Goal: Information Seeking & Learning: Learn about a topic

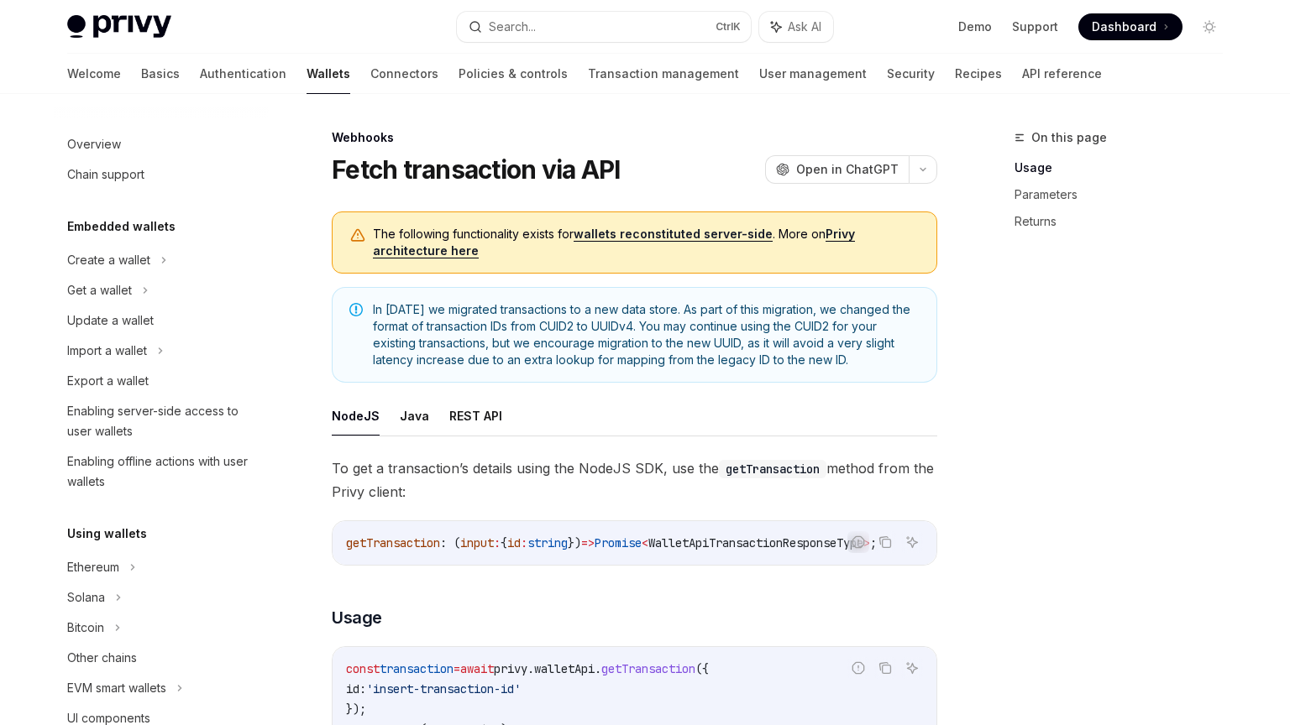
scroll to position [692, 0]
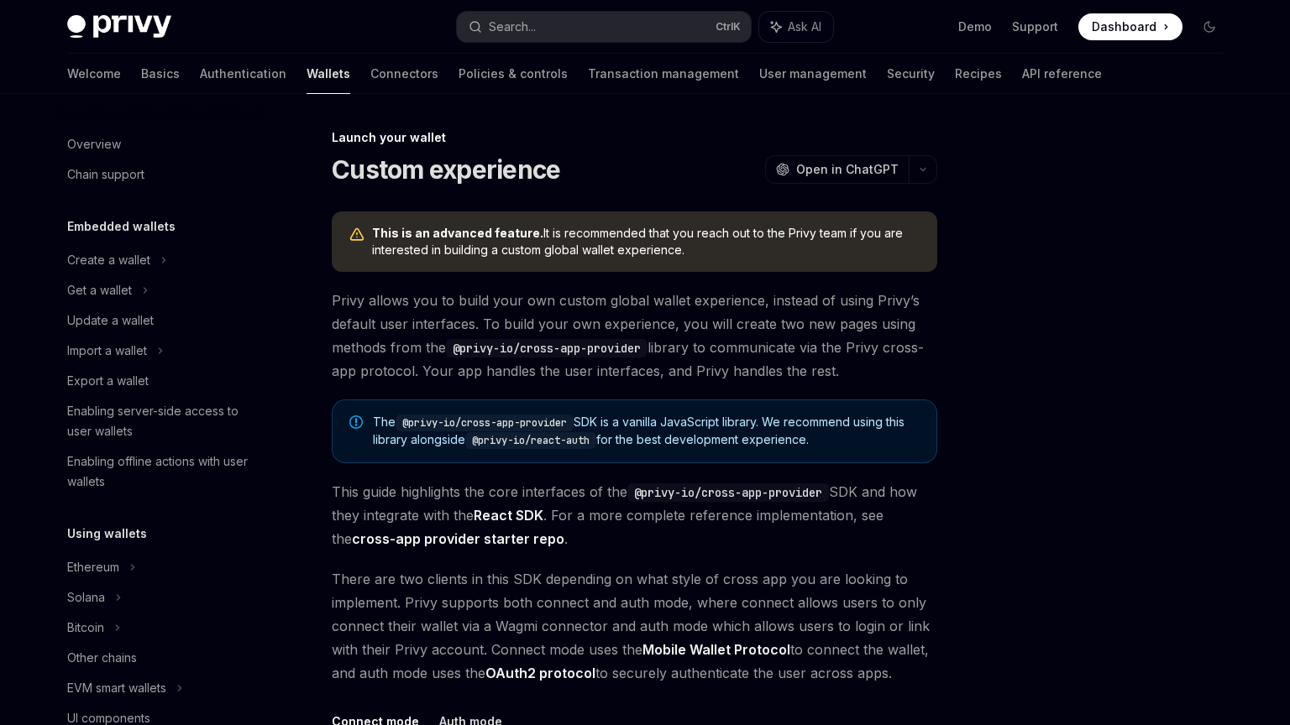
scroll to position [777, 0]
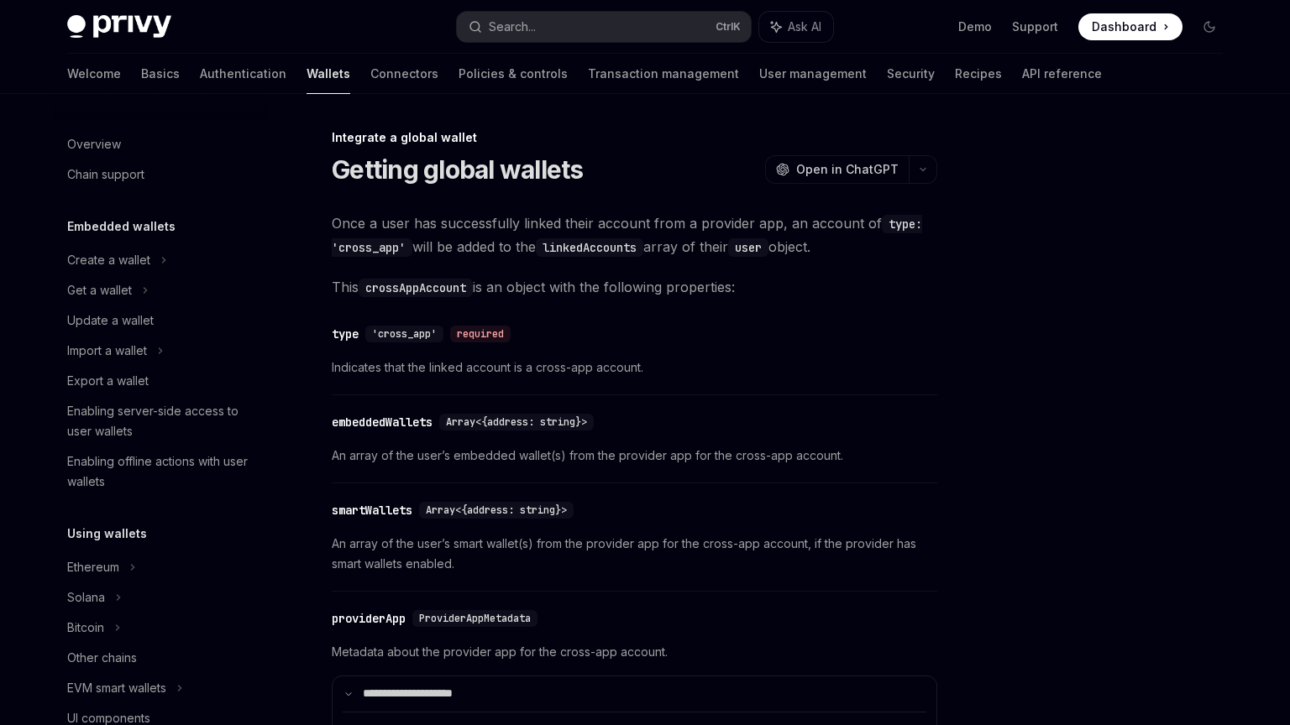
scroll to position [929, 0]
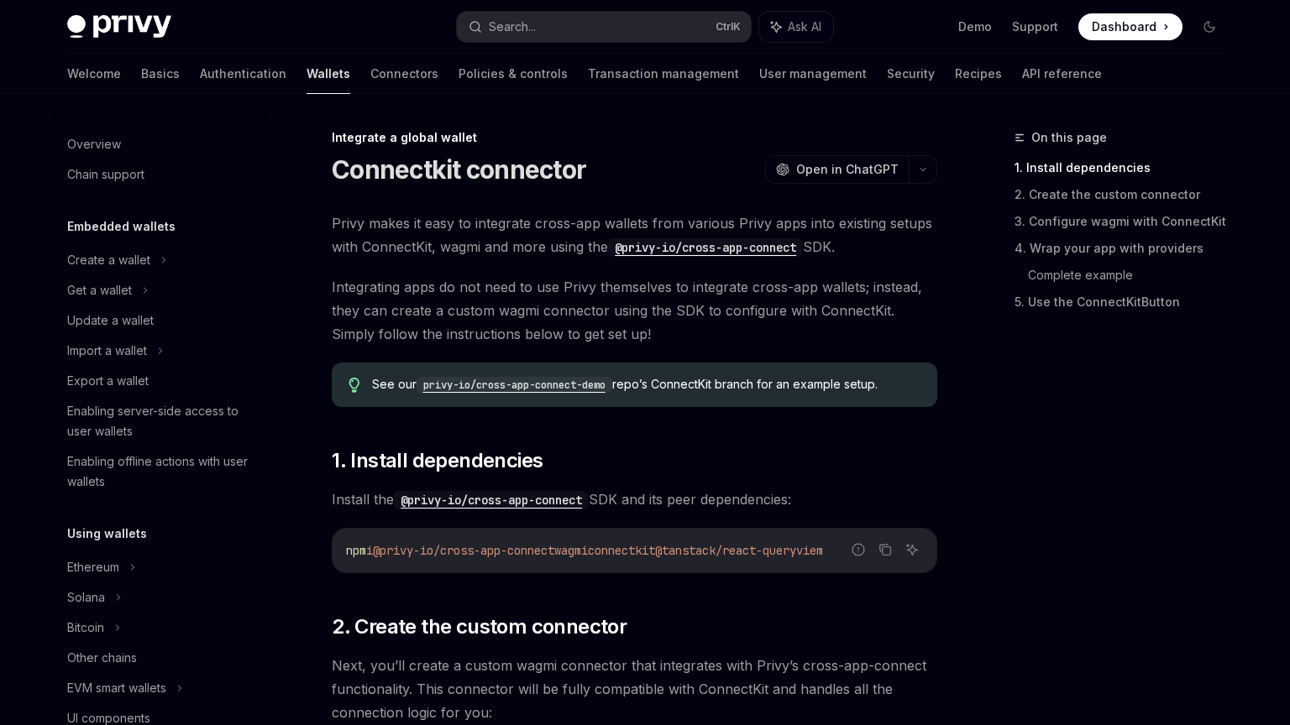
scroll to position [929, 0]
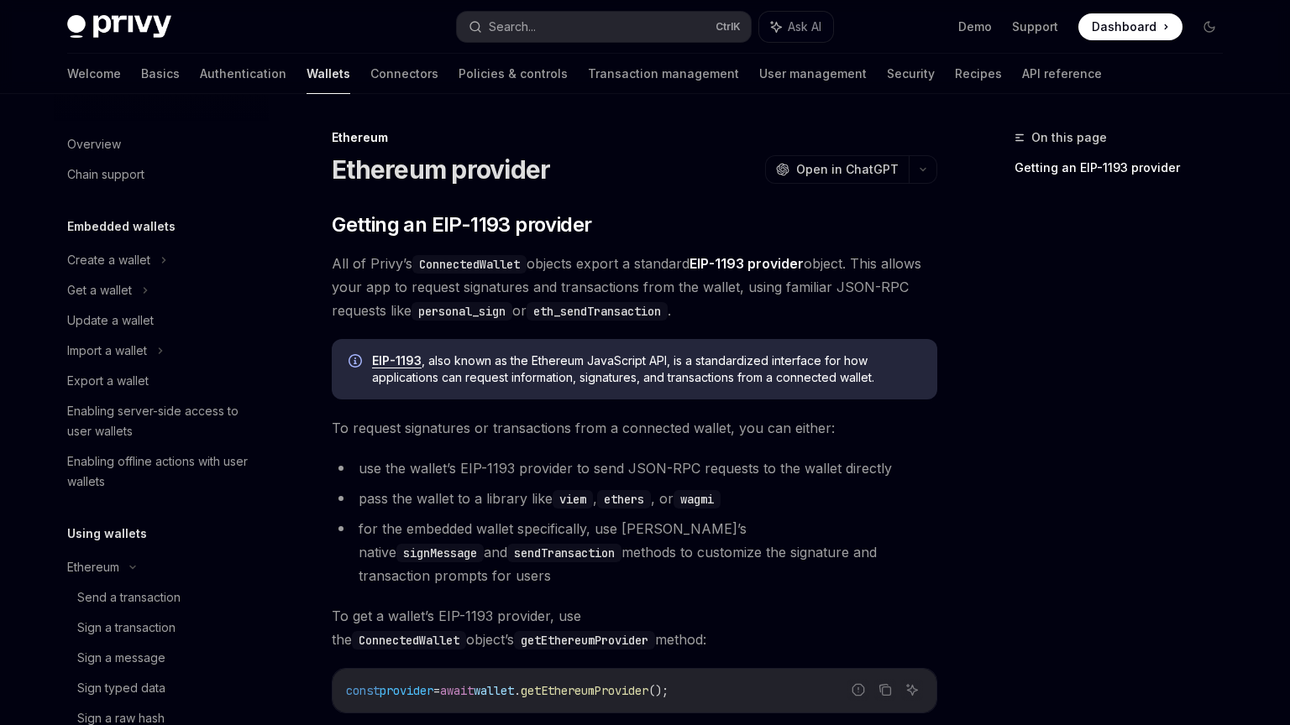
scroll to position [400, 0]
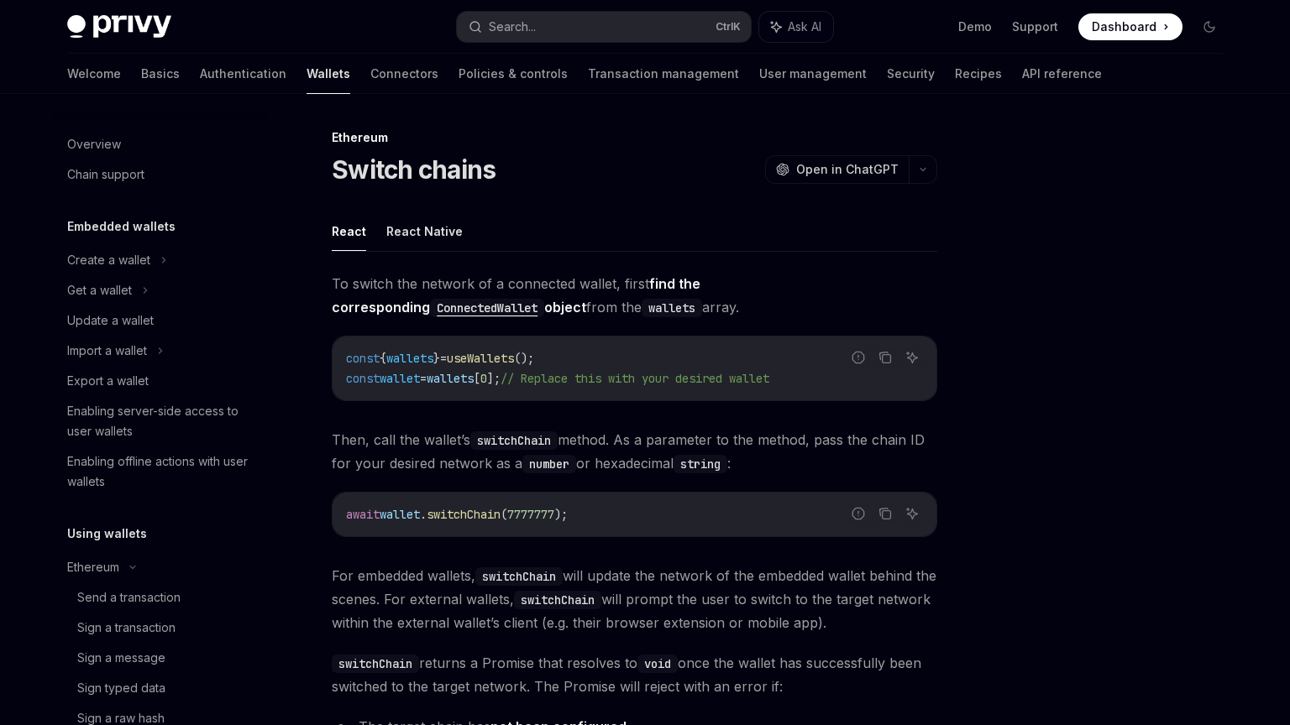
scroll to position [369, 0]
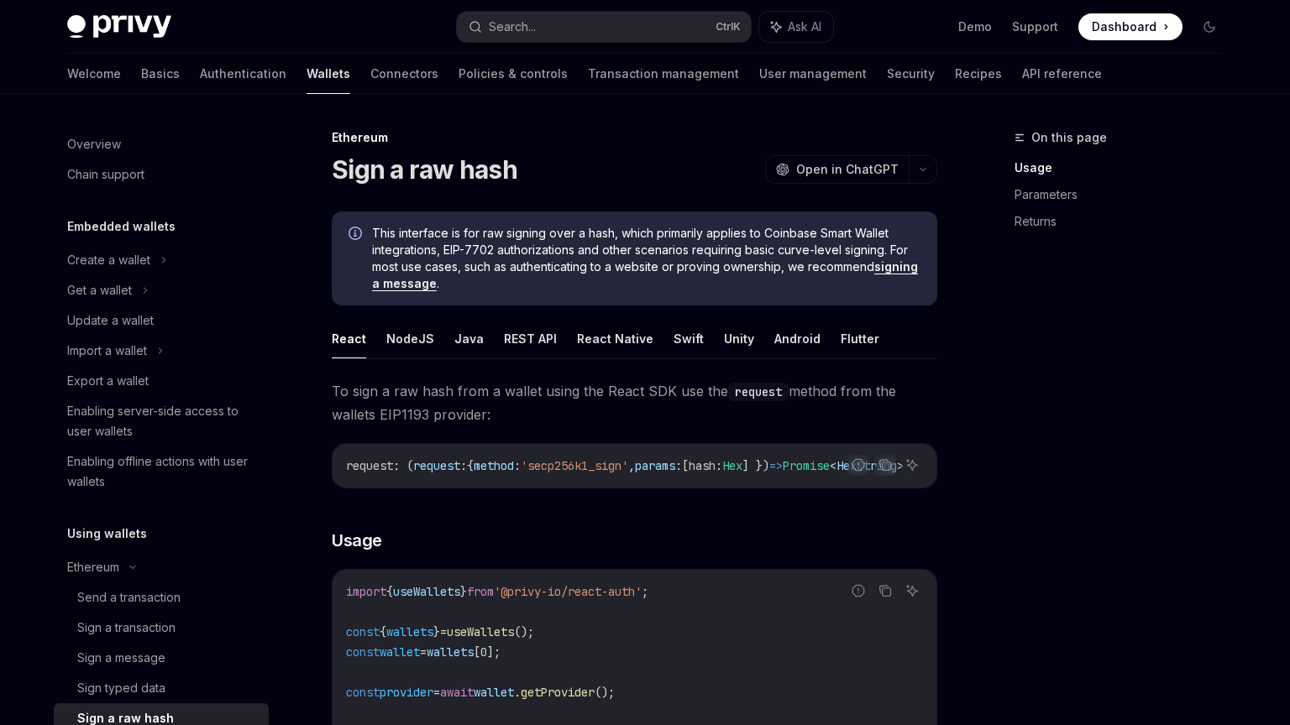
scroll to position [309, 0]
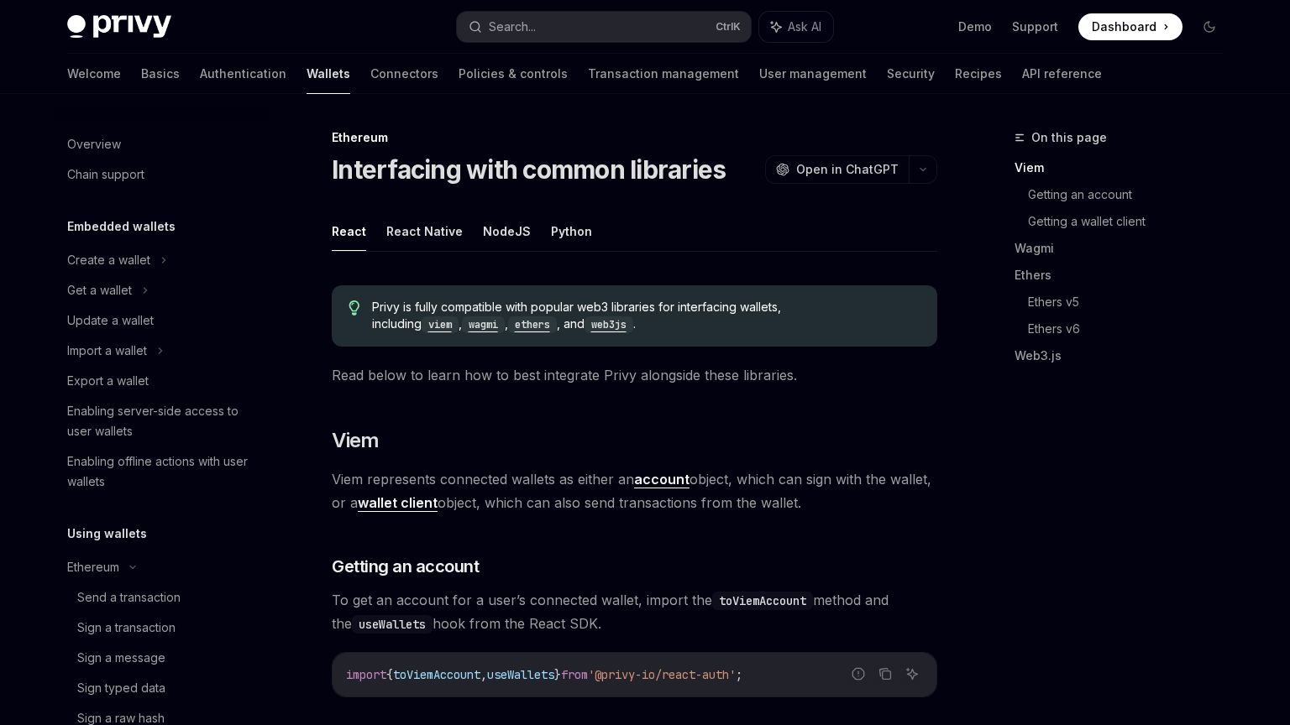
scroll to position [440, 0]
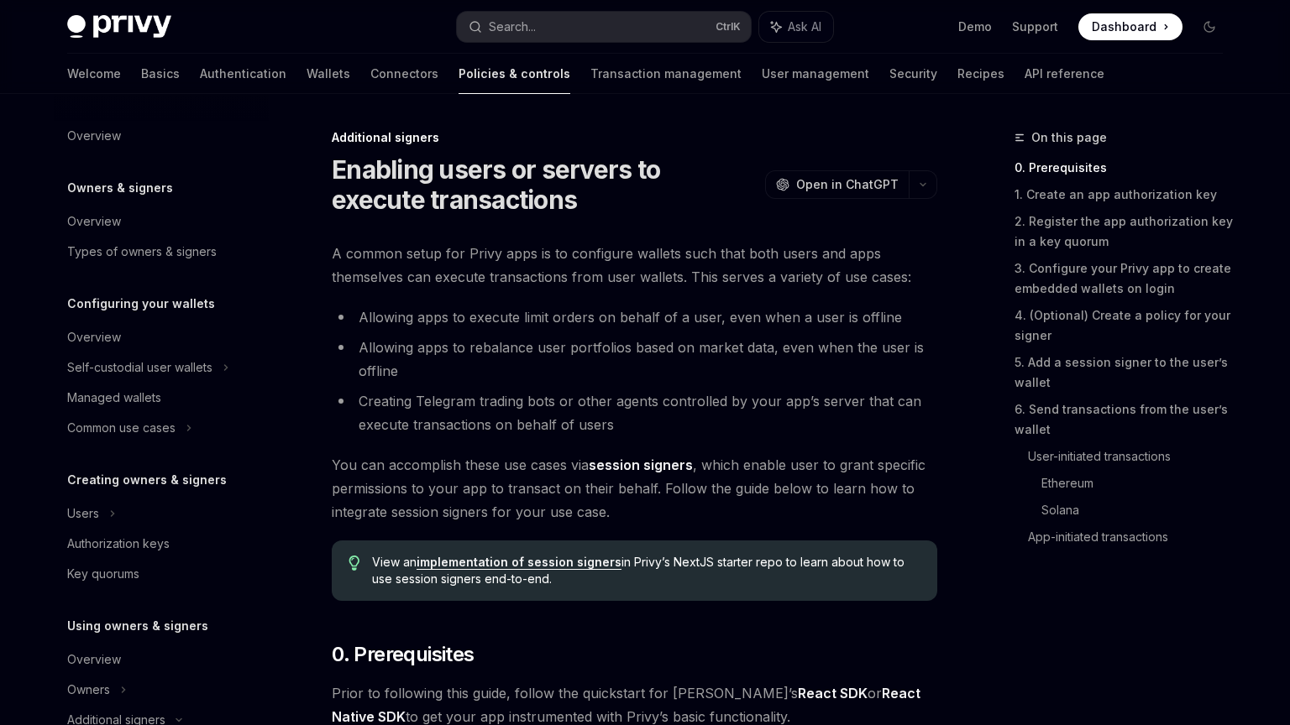
scroll to position [371, 0]
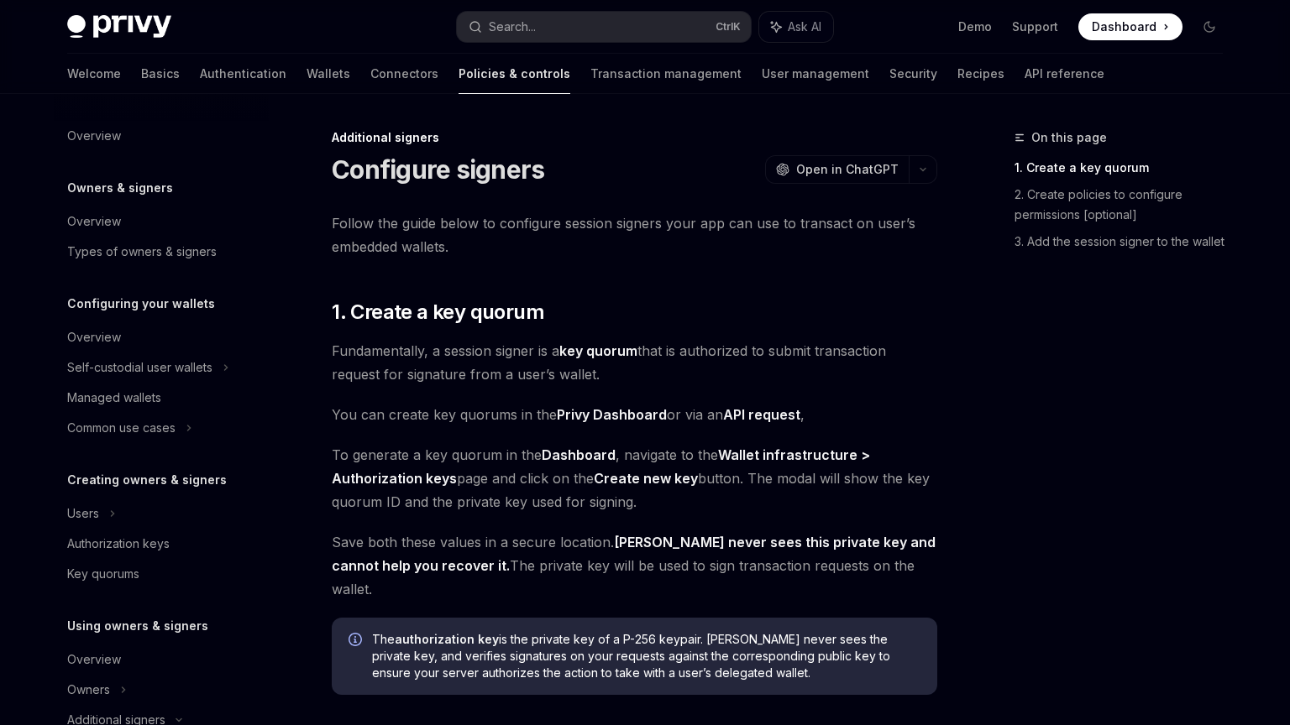
scroll to position [401, 0]
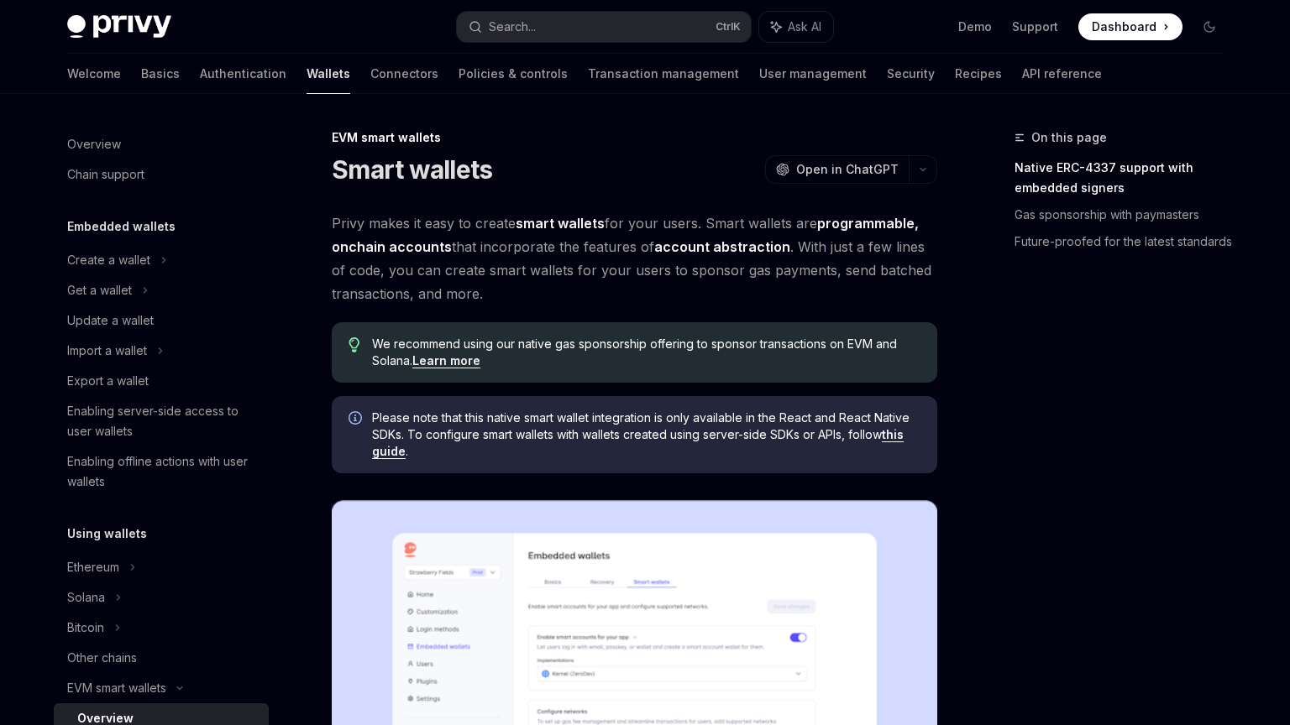
scroll to position [309, 0]
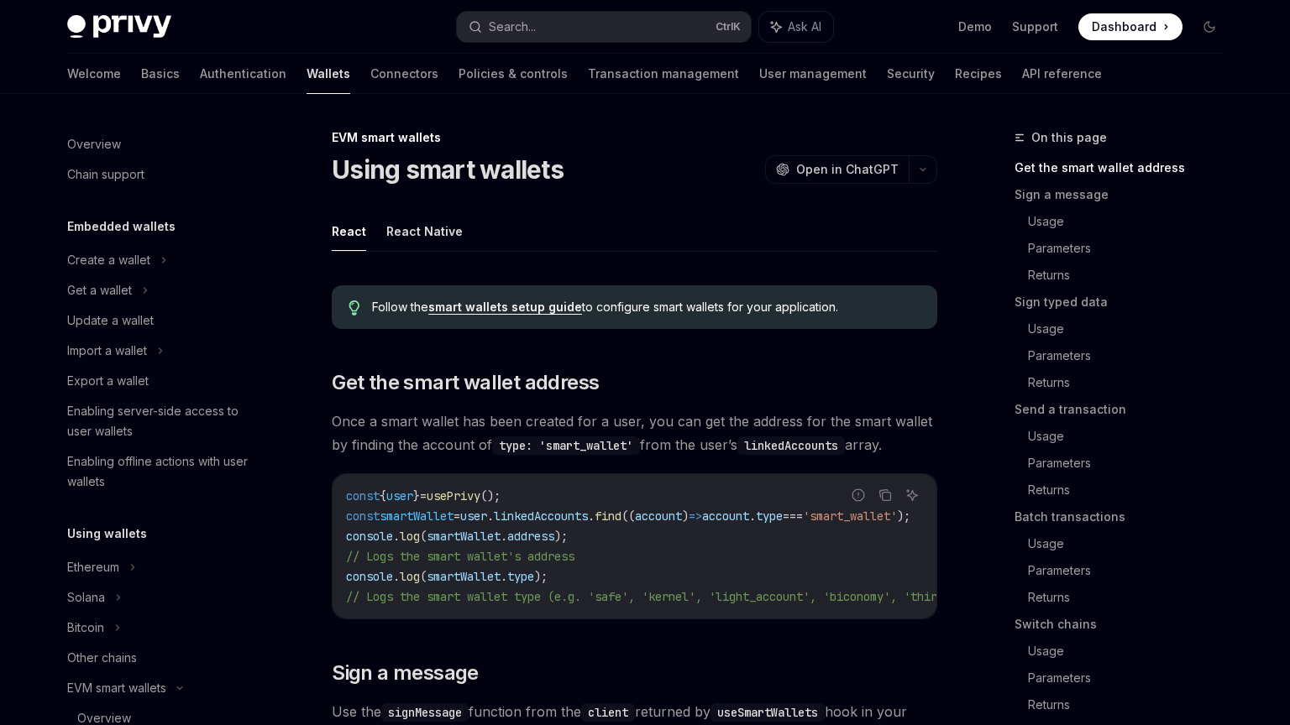
scroll to position [369, 0]
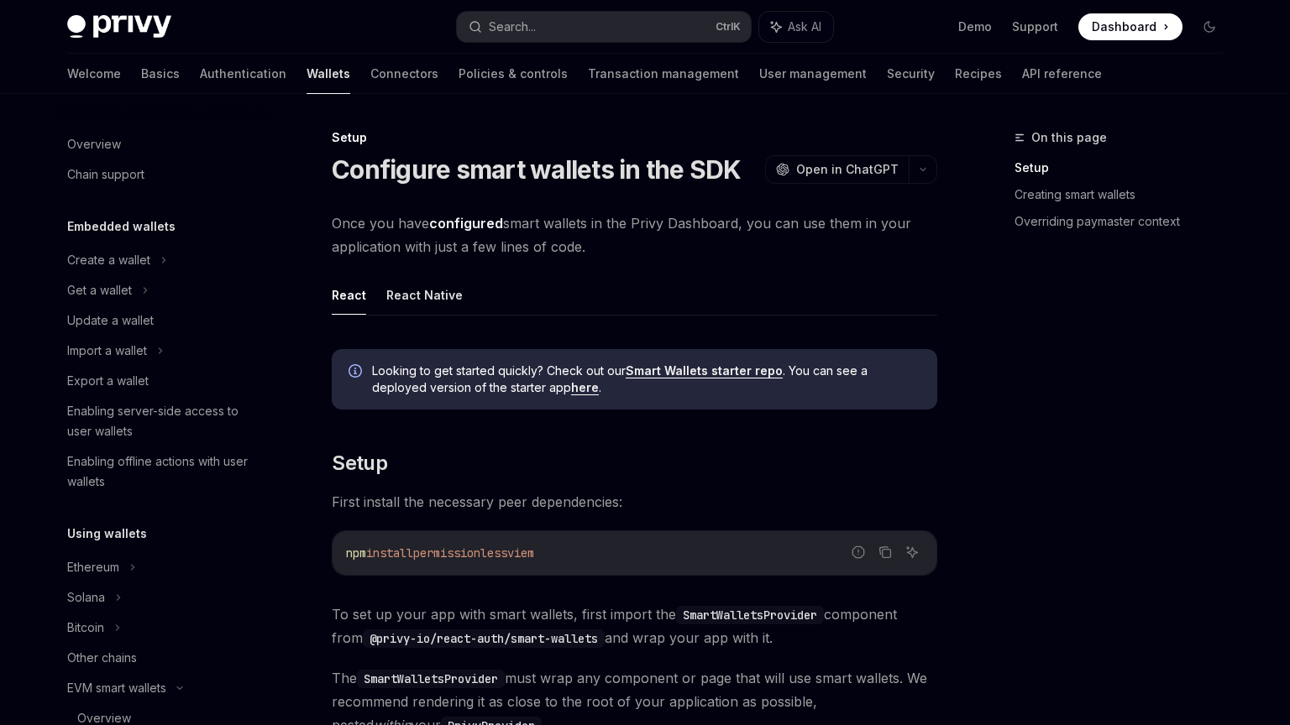
scroll to position [400, 0]
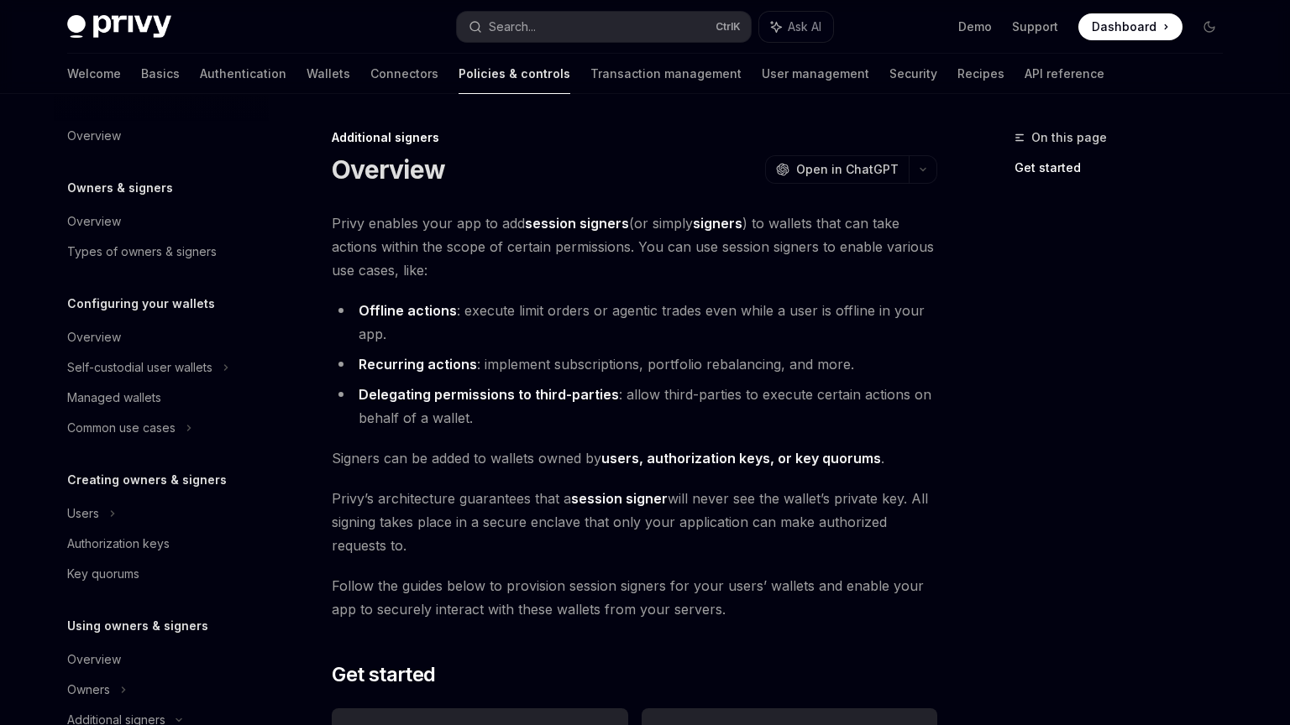
scroll to position [341, 0]
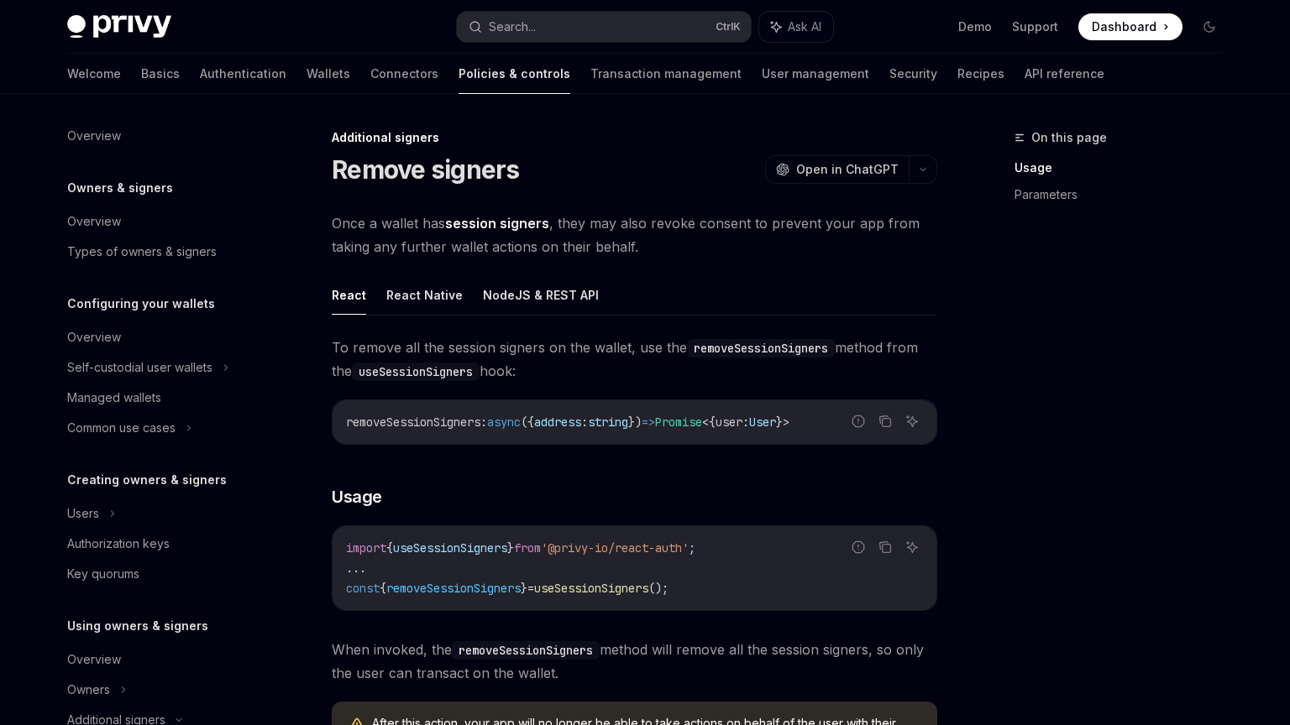
scroll to position [462, 0]
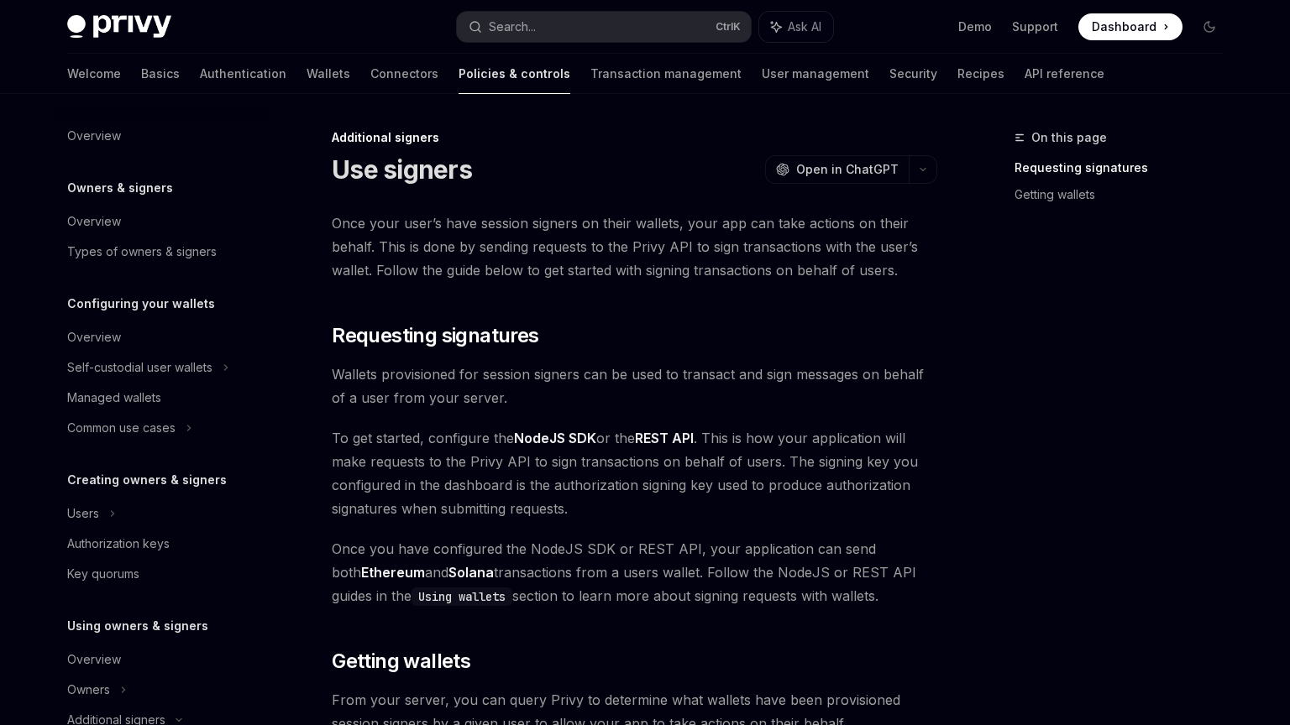
scroll to position [492, 0]
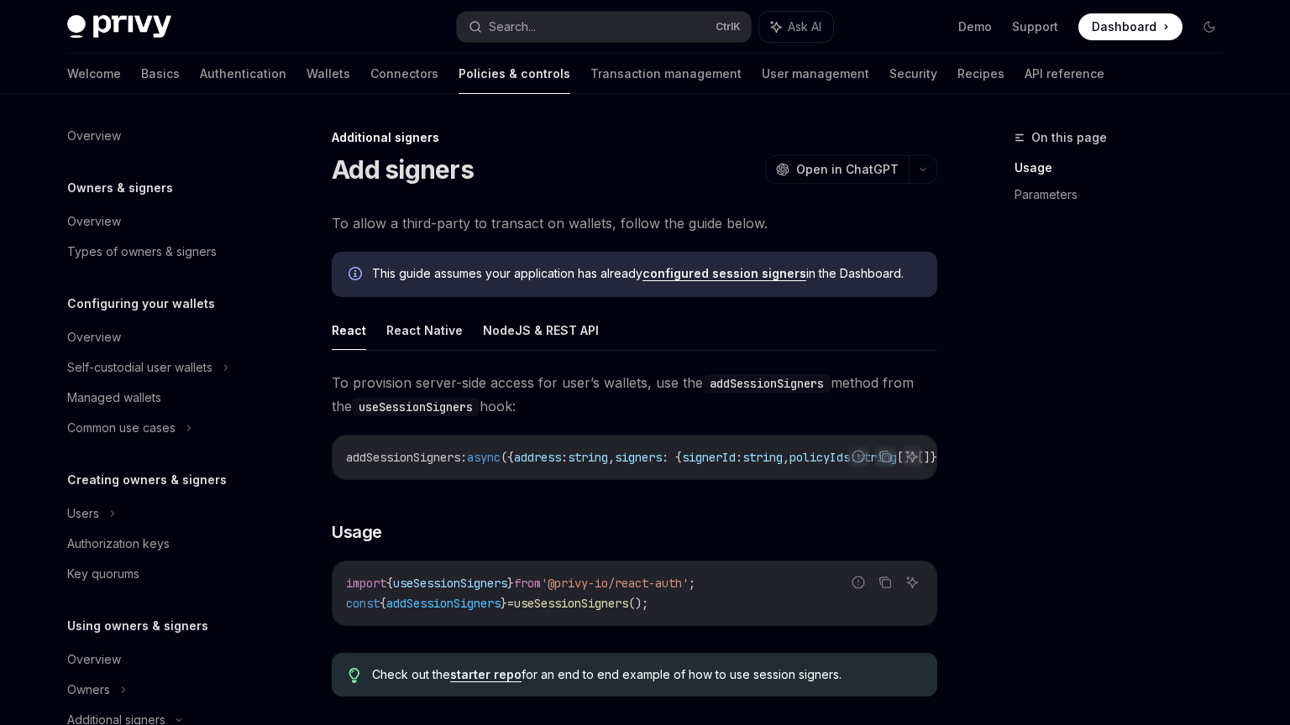
scroll to position [432, 0]
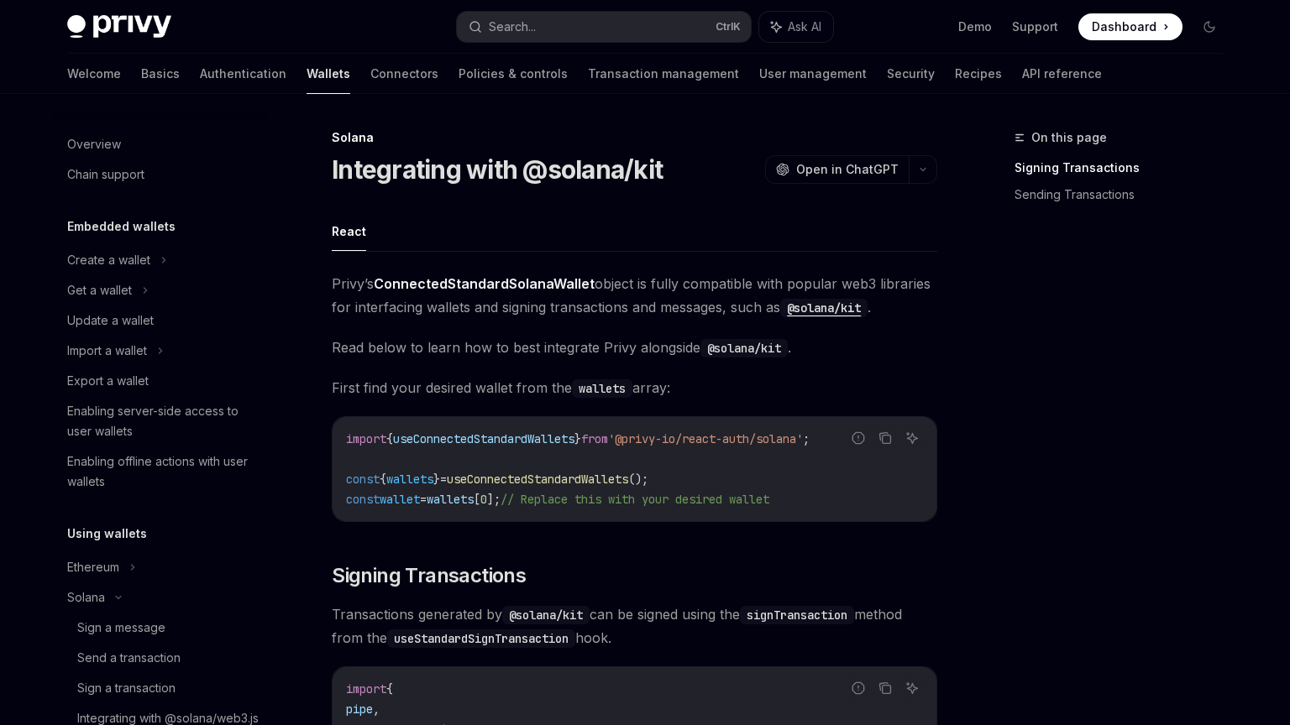
scroll to position [339, 0]
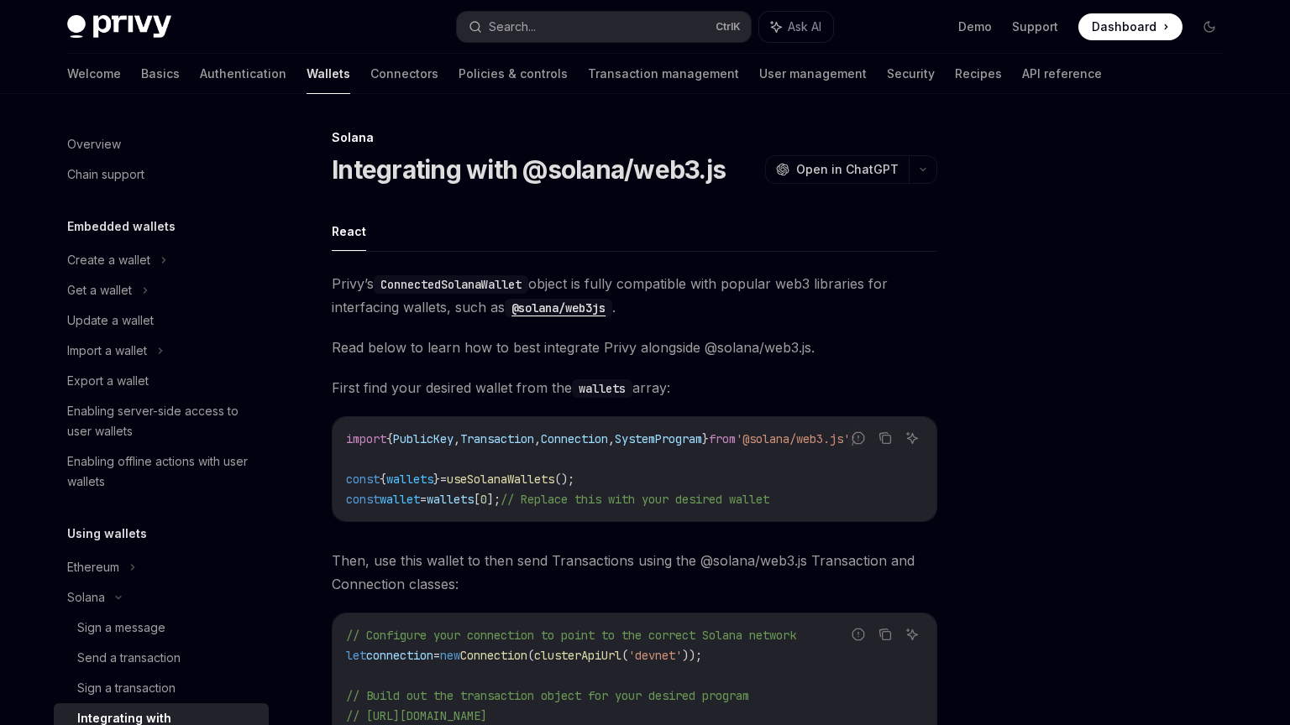
scroll to position [319, 0]
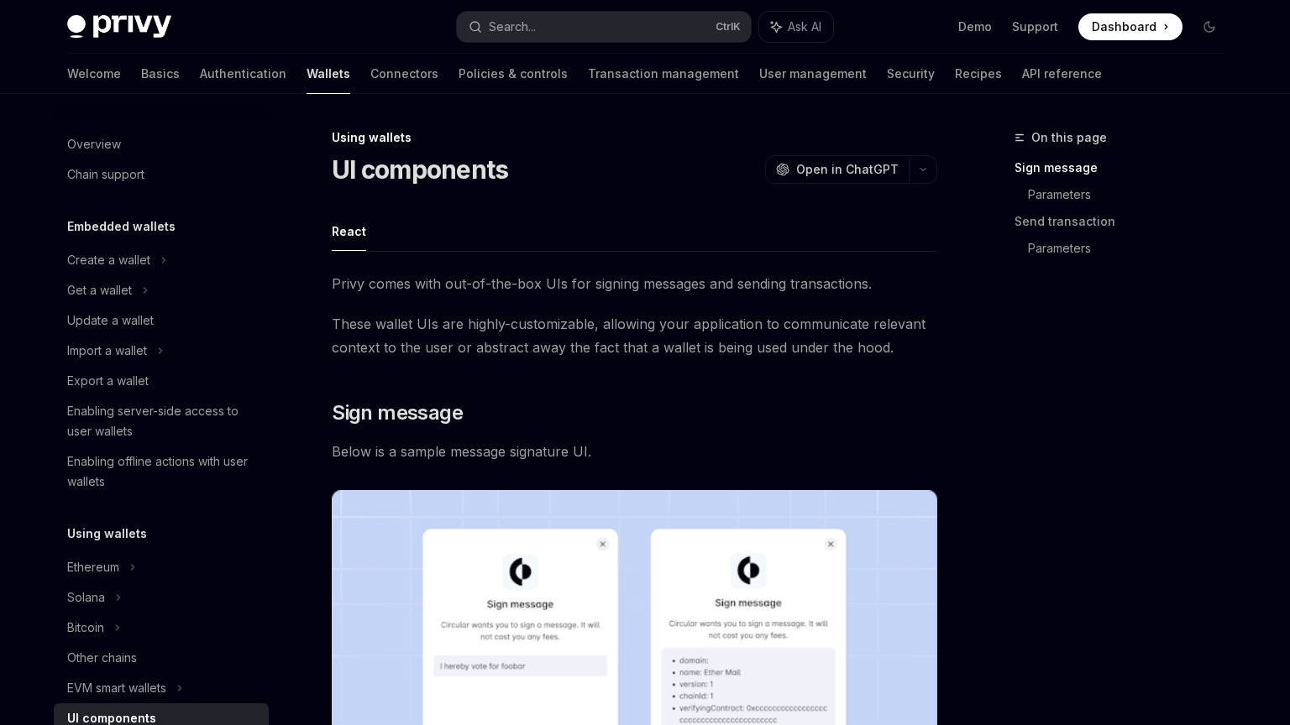
scroll to position [309, 0]
